Goal: Entertainment & Leisure: Consume media (video, audio)

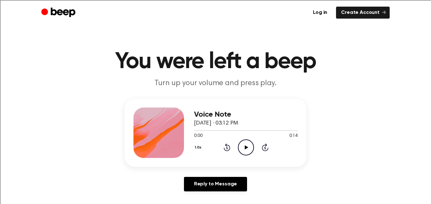
click at [251, 148] on icon "Play Audio" at bounding box center [246, 148] width 16 height 16
click at [246, 148] on icon at bounding box center [246, 148] width 3 height 4
click at [241, 141] on icon "Play Audio" at bounding box center [246, 148] width 16 height 16
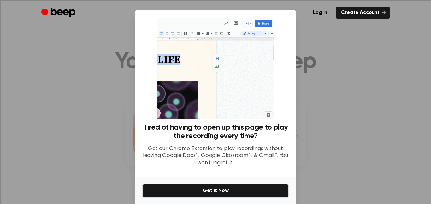
click at [357, 136] on div at bounding box center [215, 102] width 431 height 204
click at [355, 95] on div at bounding box center [215, 102] width 431 height 204
click at [325, 144] on div at bounding box center [215, 102] width 431 height 204
click at [96, 48] on div at bounding box center [215, 102] width 431 height 204
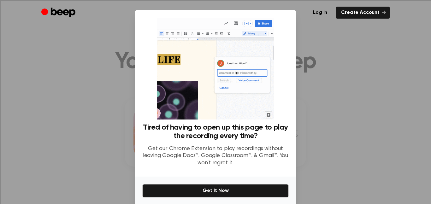
click at [96, 48] on div at bounding box center [215, 102] width 431 height 204
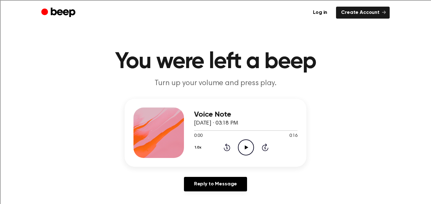
click at [245, 151] on icon "Play Audio" at bounding box center [246, 148] width 16 height 16
click at [245, 150] on icon "Play Audio" at bounding box center [246, 148] width 16 height 16
click at [240, 150] on icon "Play Audio" at bounding box center [246, 148] width 16 height 16
